Goal: Navigation & Orientation: Find specific page/section

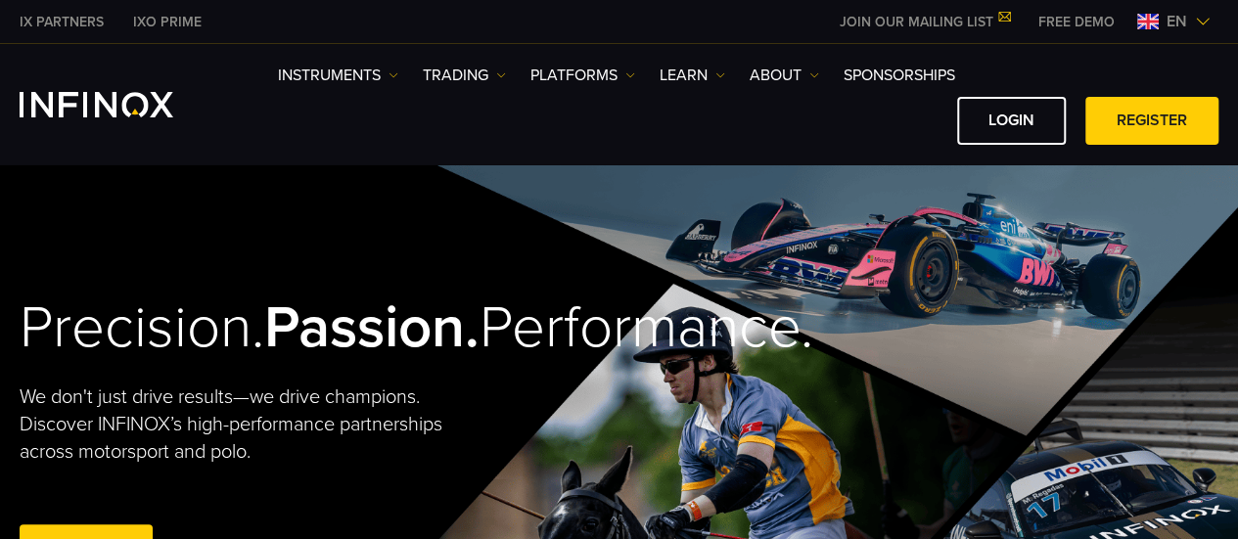
click at [1175, 19] on span "en" at bounding box center [1177, 21] width 36 height 23
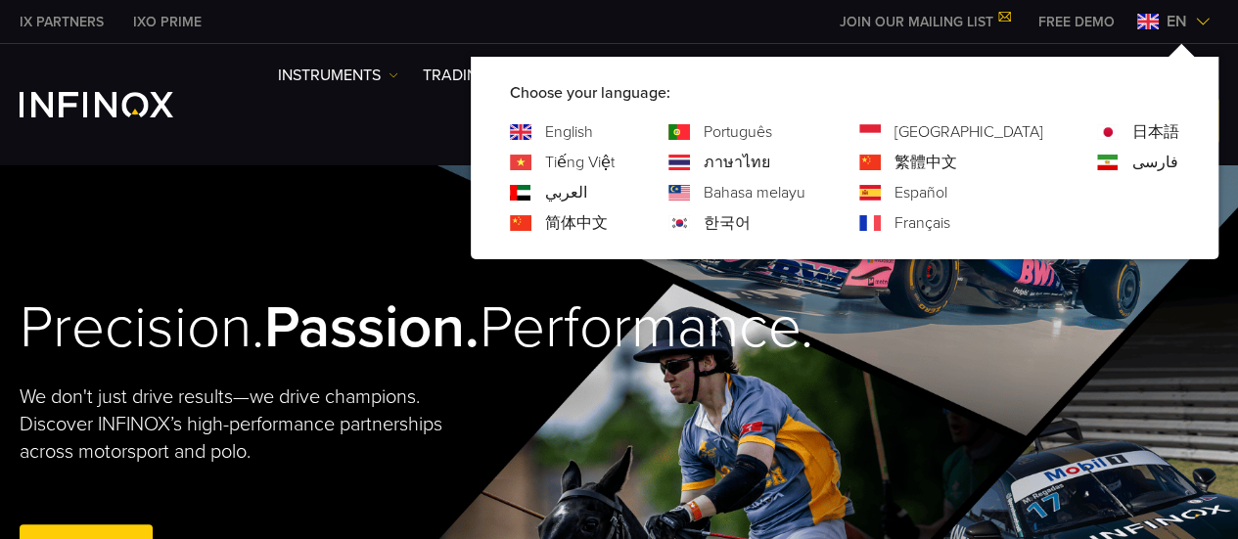
click at [772, 123] on link "Português" at bounding box center [738, 131] width 69 height 23
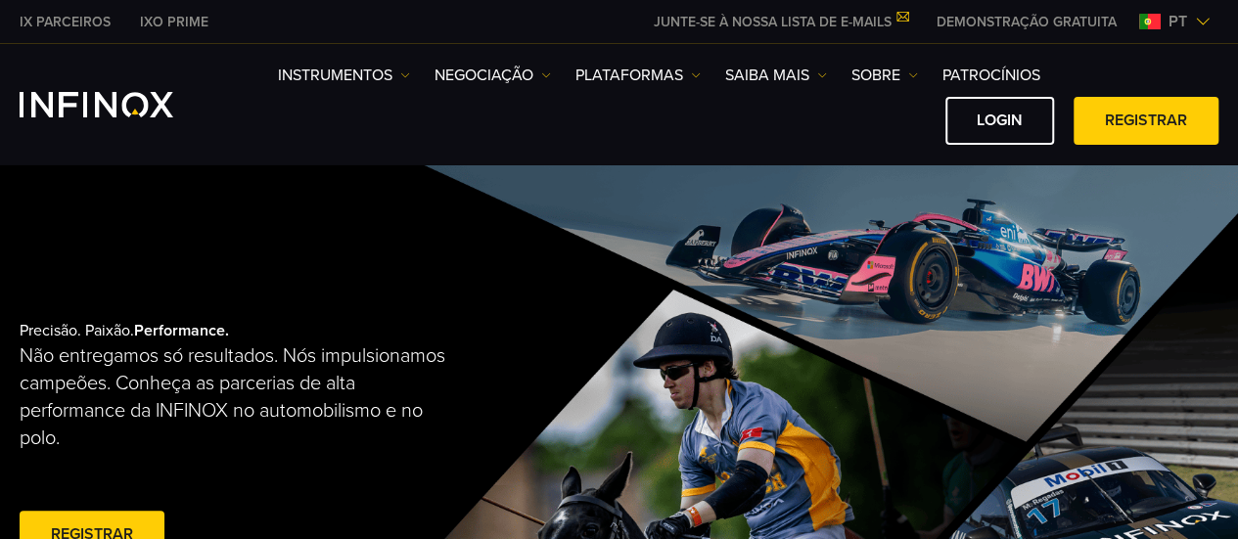
click at [1175, 14] on span "pt" at bounding box center [1178, 21] width 34 height 23
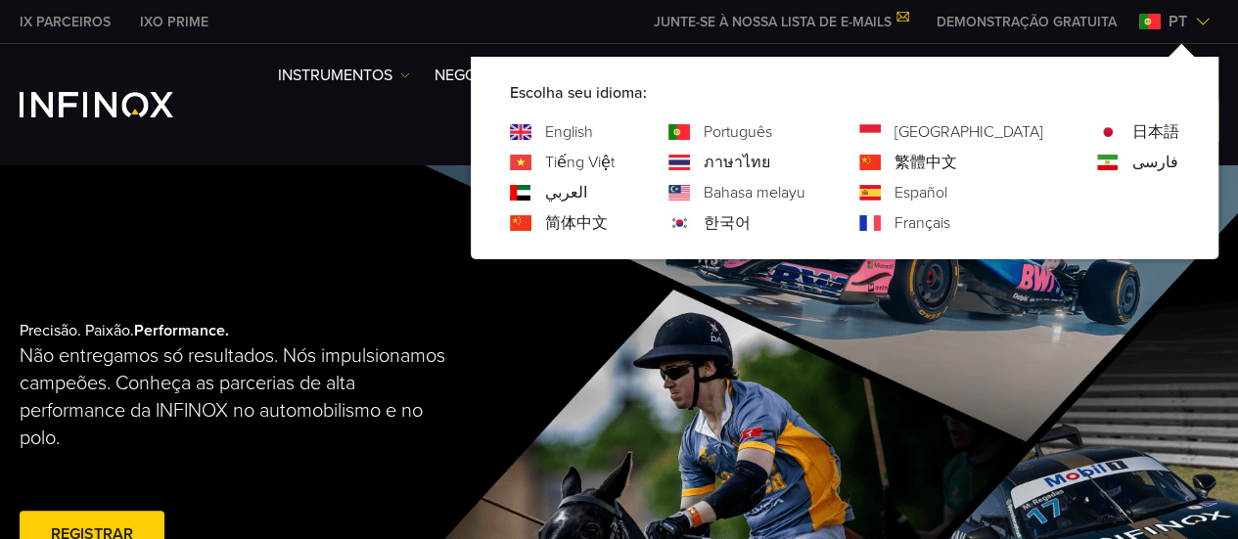
click at [593, 129] on link "English" at bounding box center [569, 131] width 48 height 23
